Goal: Information Seeking & Learning: Understand process/instructions

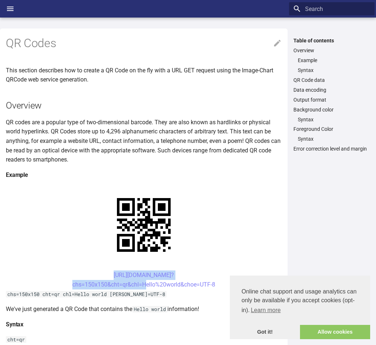
drag, startPoint x: 100, startPoint y: 276, endPoint x: 141, endPoint y: 288, distance: 42.5
click at [141, 288] on center "[URL][DOMAIN_NAME]? chs=150x150&cht=qr&chl=Hello%20world&choe=UTF-8" at bounding box center [144, 280] width 276 height 19
copy link "[URL][DOMAIN_NAME]? chs=150x150&cht=qr&chl="
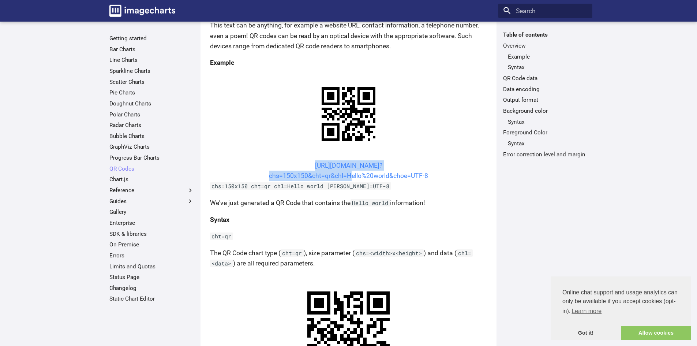
scroll to position [146, 0]
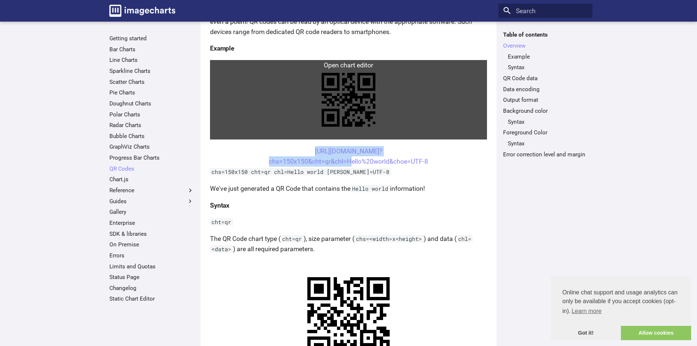
click at [439, 128] on link at bounding box center [348, 99] width 277 height 79
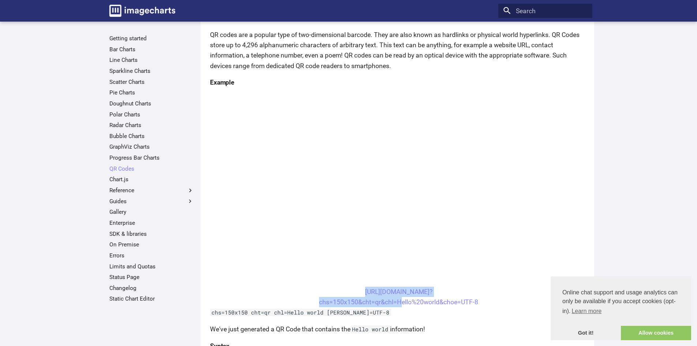
scroll to position [219, 0]
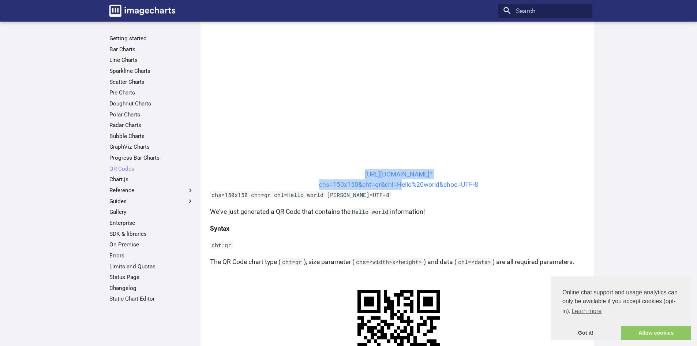
copy link "[URL][DOMAIN_NAME]? chs=150x150&cht=qr&chl="
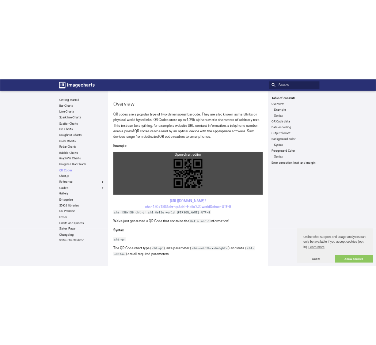
scroll to position [73, 0]
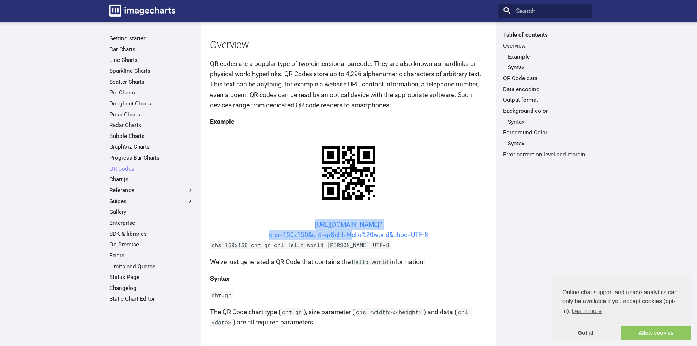
drag, startPoint x: 301, startPoint y: 221, endPoint x: 346, endPoint y: 236, distance: 48.1
click at [346, 236] on center "[URL][DOMAIN_NAME]? chs=150x150&cht=qr&chl=Hello%20world&choe=UTF-8" at bounding box center [348, 229] width 277 height 20
copy link "[URL][DOMAIN_NAME]? chs=150x150&cht=qr&chl="
